Goal: Information Seeking & Learning: Learn about a topic

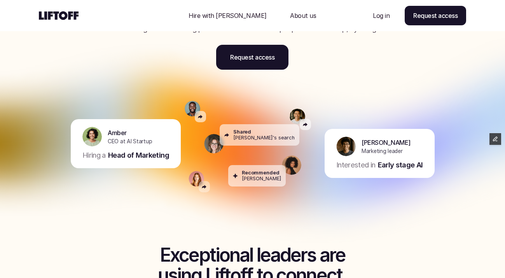
scroll to position [103, 0]
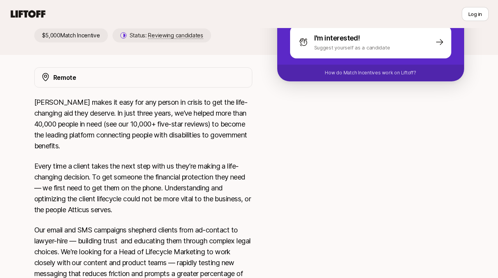
scroll to position [153, 0]
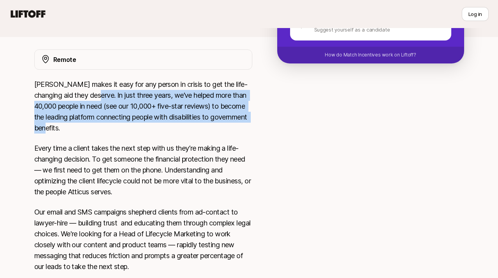
drag, startPoint x: 90, startPoint y: 95, endPoint x: 175, endPoint y: 128, distance: 91.5
click at [175, 128] on p "Atticus makes it easy for any person in crisis to get the life-changing aid the…" at bounding box center [143, 106] width 218 height 54
copy p "In just three years, we’ve helped more than 40,000 people in need (see our 10,0…"
click at [181, 130] on p "Atticus makes it easy for any person in crisis to get the life-changing aid the…" at bounding box center [143, 106] width 218 height 54
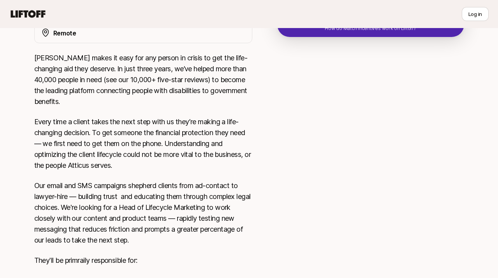
scroll to position [193, 0]
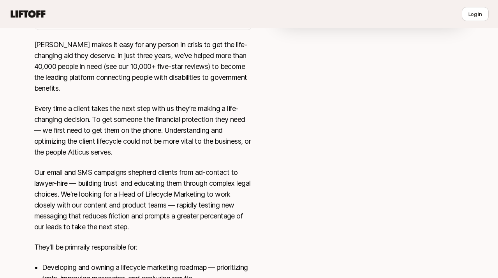
click at [182, 158] on div "Atticus makes it easy for any person in crisis to get the life-changing aid the…" at bounding box center [143, 197] width 218 height 317
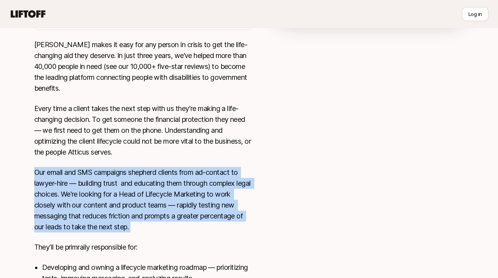
click at [182, 158] on div "Atticus makes it easy for any person in crisis to get the life-changing aid the…" at bounding box center [143, 197] width 218 height 317
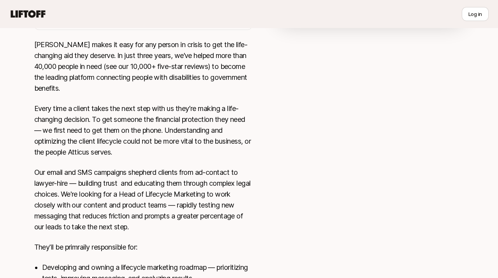
click at [183, 154] on p "Every time a client takes the next step with us they’re making a life-changing …" at bounding box center [143, 130] width 218 height 54
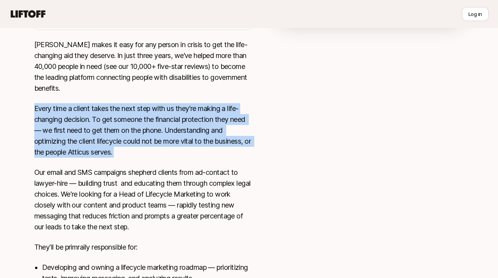
click at [183, 154] on p "Every time a client takes the next step with us they’re making a life-changing …" at bounding box center [143, 130] width 218 height 54
click at [188, 160] on div "Atticus makes it easy for any person in crisis to get the life-changing aid the…" at bounding box center [143, 197] width 218 height 317
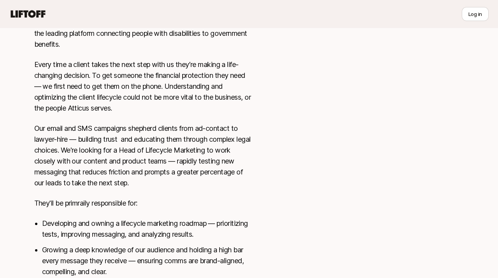
scroll to position [248, 0]
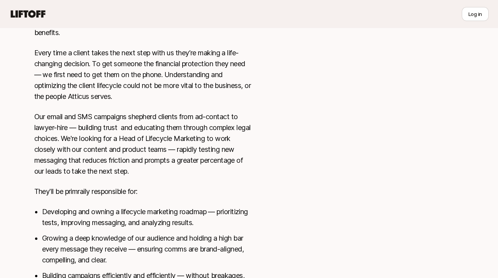
click at [191, 167] on p "Our email and SMS campaigns shepherd clients from ad-contact to lawyer-hire — b…" at bounding box center [143, 143] width 218 height 65
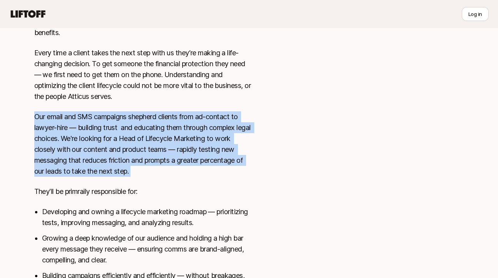
click at [198, 175] on p "Our email and SMS campaigns shepherd clients from ad-contact to lawyer-hire — b…" at bounding box center [143, 143] width 218 height 65
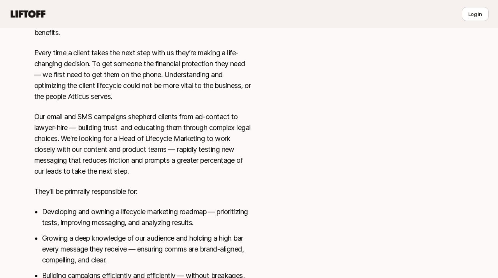
click at [198, 175] on p "Our email and SMS campaigns shepherd clients from ad-contact to lawyer-hire — b…" at bounding box center [143, 143] width 218 height 65
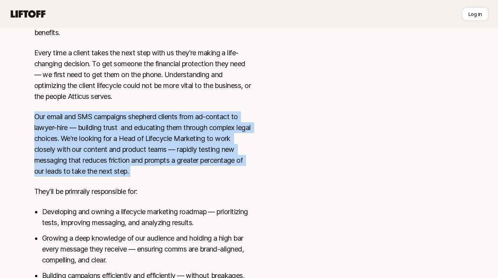
click at [204, 175] on p "Our email and SMS campaigns shepherd clients from ad-contact to lawyer-hire — b…" at bounding box center [143, 143] width 218 height 65
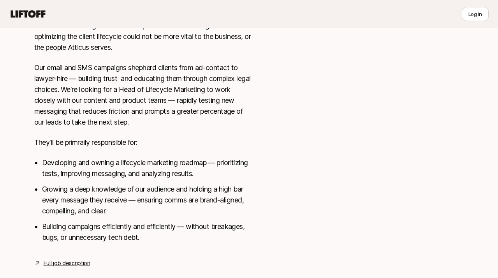
scroll to position [298, 0]
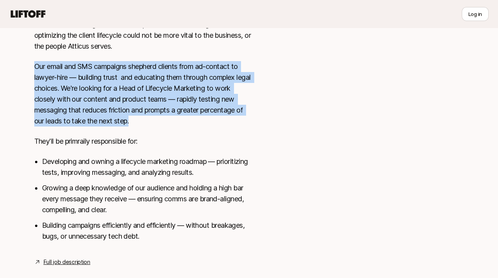
drag, startPoint x: 174, startPoint y: 125, endPoint x: 151, endPoint y: 42, distance: 85.9
click at [151, 42] on div "Atticus makes it easy for any person in crisis to get the life-changing aid the…" at bounding box center [143, 91] width 218 height 317
click at [151, 43] on p "Every time a client takes the next step with us they’re making a life-changing …" at bounding box center [143, 24] width 218 height 54
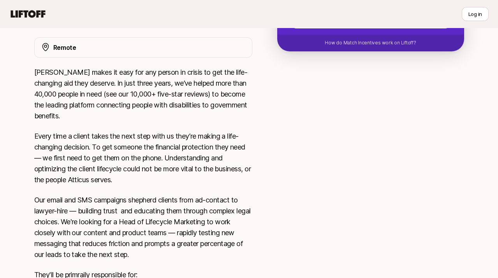
scroll to position [312, 0]
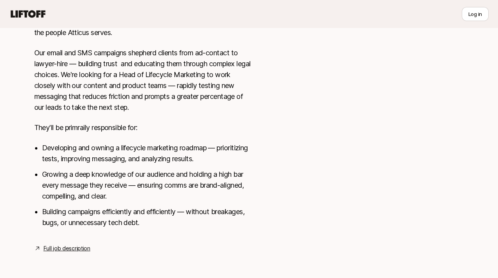
click at [74, 252] on link "Full job description" at bounding box center [67, 248] width 47 height 9
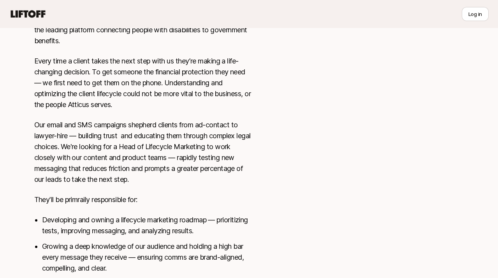
scroll to position [240, 0]
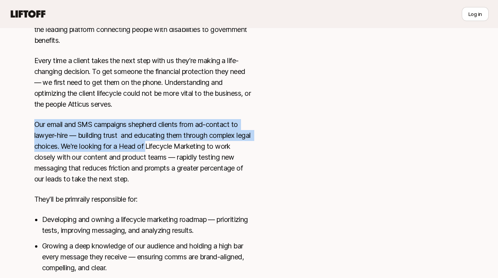
drag, startPoint x: 161, startPoint y: 112, endPoint x: 168, endPoint y: 156, distance: 44.6
click at [168, 155] on div "Atticus makes it easy for any person in crisis to get the life-changing aid the…" at bounding box center [143, 149] width 218 height 317
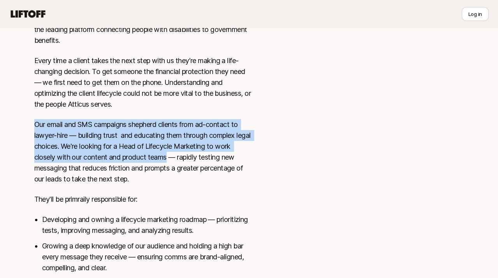
click at [168, 156] on p "Our email and SMS campaigns shepherd clients from ad-contact to lawyer-hire — b…" at bounding box center [143, 151] width 218 height 65
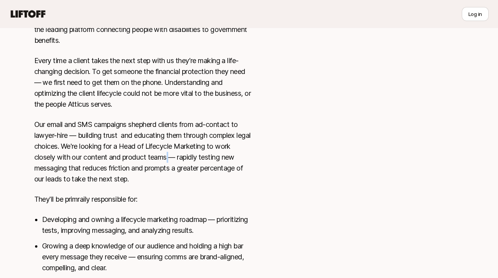
click at [168, 156] on p "Our email and SMS campaigns shepherd clients from ad-contact to lawyer-hire — b…" at bounding box center [143, 151] width 218 height 65
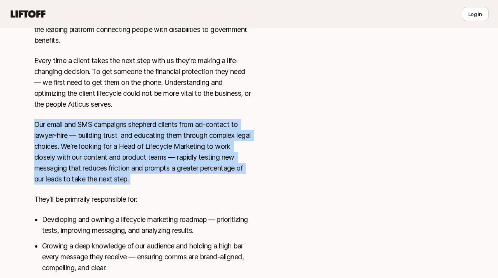
click at [171, 174] on p "Our email and SMS campaigns shepherd clients from ad-contact to lawyer-hire — b…" at bounding box center [143, 151] width 218 height 65
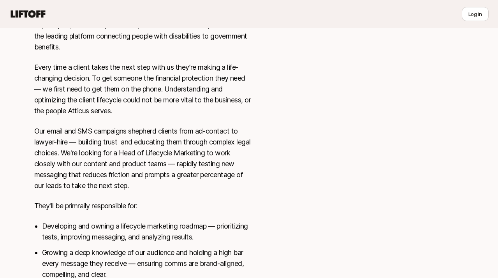
scroll to position [235, 0]
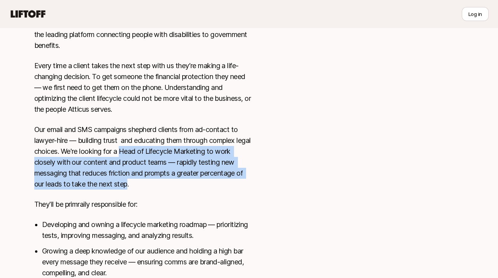
drag, startPoint x: 138, startPoint y: 151, endPoint x: 128, endPoint y: 184, distance: 34.7
click at [128, 184] on p "Our email and SMS campaigns shepherd clients from ad-contact to lawyer-hire — b…" at bounding box center [143, 156] width 218 height 65
copy p "Head of Lifecycle Marketing to work closely with our content and product teams …"
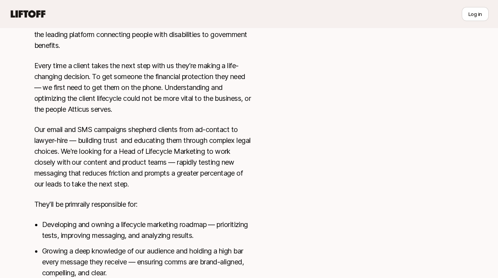
click at [173, 201] on p "They'll be primraily responsible for:" at bounding box center [143, 204] width 218 height 11
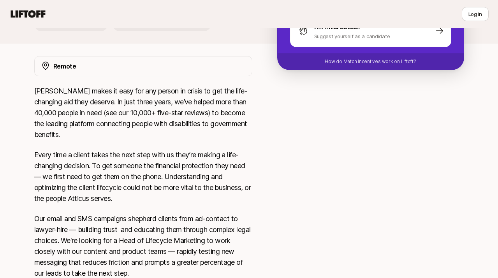
scroll to position [0, 0]
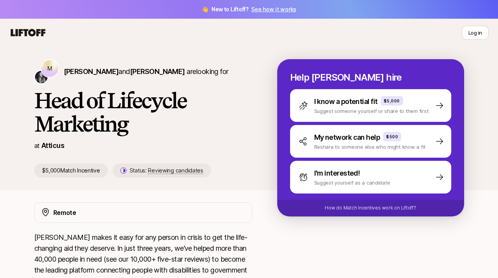
drag, startPoint x: 63, startPoint y: 73, endPoint x: 209, endPoint y: 74, distance: 146.7
click at [209, 74] on div "M Michael Behr and Mac Hasley are looking for" at bounding box center [143, 71] width 218 height 25
copy p "Michael Behr and Mac Hasley are looking for"
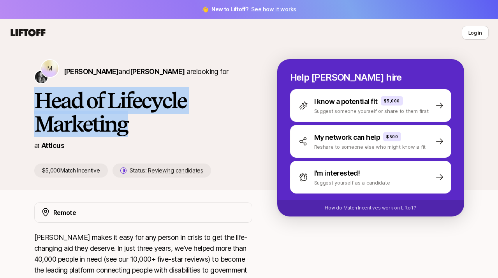
drag, startPoint x: 140, startPoint y: 124, endPoint x: 36, endPoint y: 103, distance: 106.4
click at [36, 103] on h1 "Head of Lifecycle Marketing" at bounding box center [143, 112] width 218 height 47
copy h1 "Head of Lifecycle Marketing"
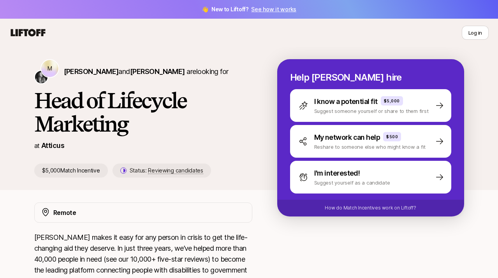
click at [194, 110] on h1 "Head of Lifecycle Marketing" at bounding box center [143, 112] width 218 height 47
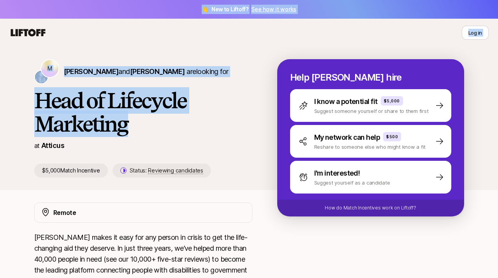
drag, startPoint x: 172, startPoint y: 128, endPoint x: 139, endPoint y: -12, distance: 143.9
click at [139, 0] on html "👋 New to Liftoff? See how it works Log in Log in M Michael Behr and Mac Hasley …" at bounding box center [249, 139] width 498 height 278
click at [146, 33] on div "Log in" at bounding box center [248, 33] width 479 height 14
drag, startPoint x: 138, startPoint y: 32, endPoint x: 172, endPoint y: 133, distance: 106.8
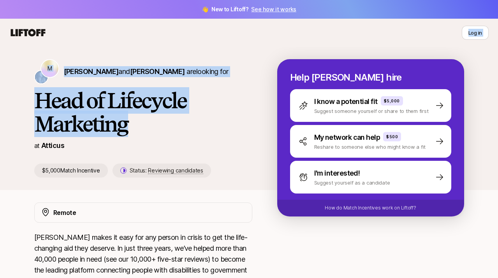
click at [172, 133] on h1 "Head of Lifecycle Marketing" at bounding box center [143, 112] width 218 height 47
drag, startPoint x: 172, startPoint y: 133, endPoint x: 143, endPoint y: 43, distance: 94.0
click at [143, 43] on nav "Log in" at bounding box center [249, 33] width 498 height 28
